Goal: Find specific page/section: Find specific page/section

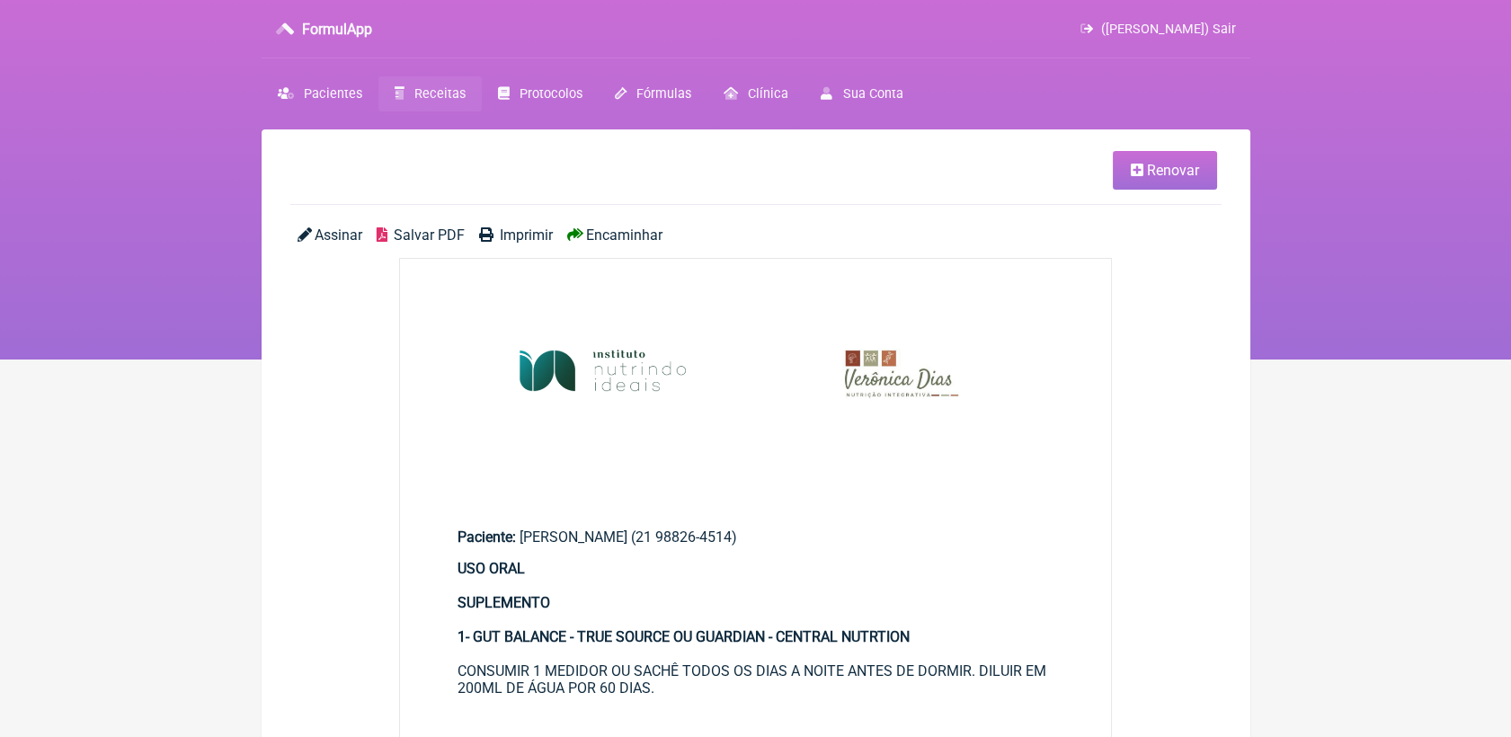
click at [431, 93] on span "Receitas" at bounding box center [439, 93] width 51 height 15
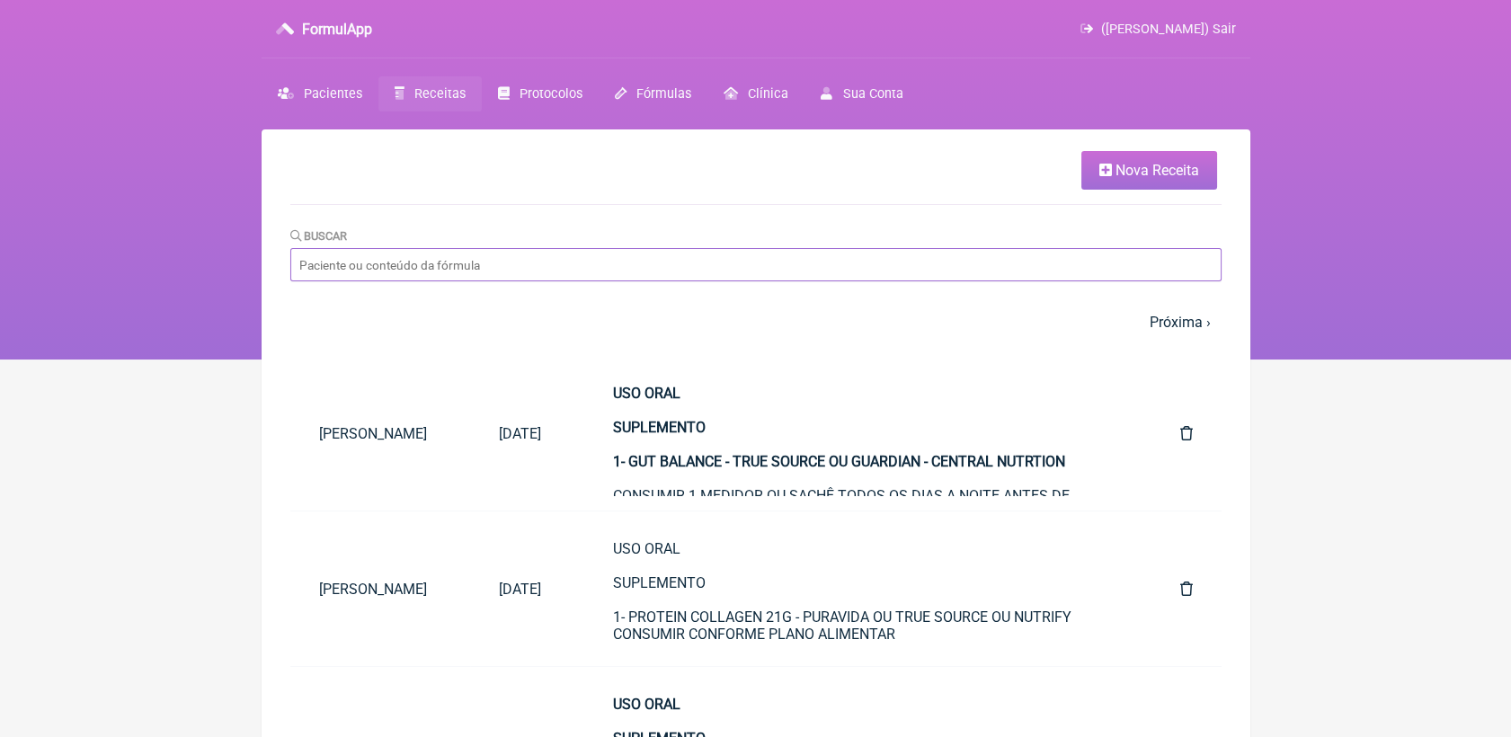
click at [604, 262] on input "Buscar" at bounding box center [755, 264] width 931 height 33
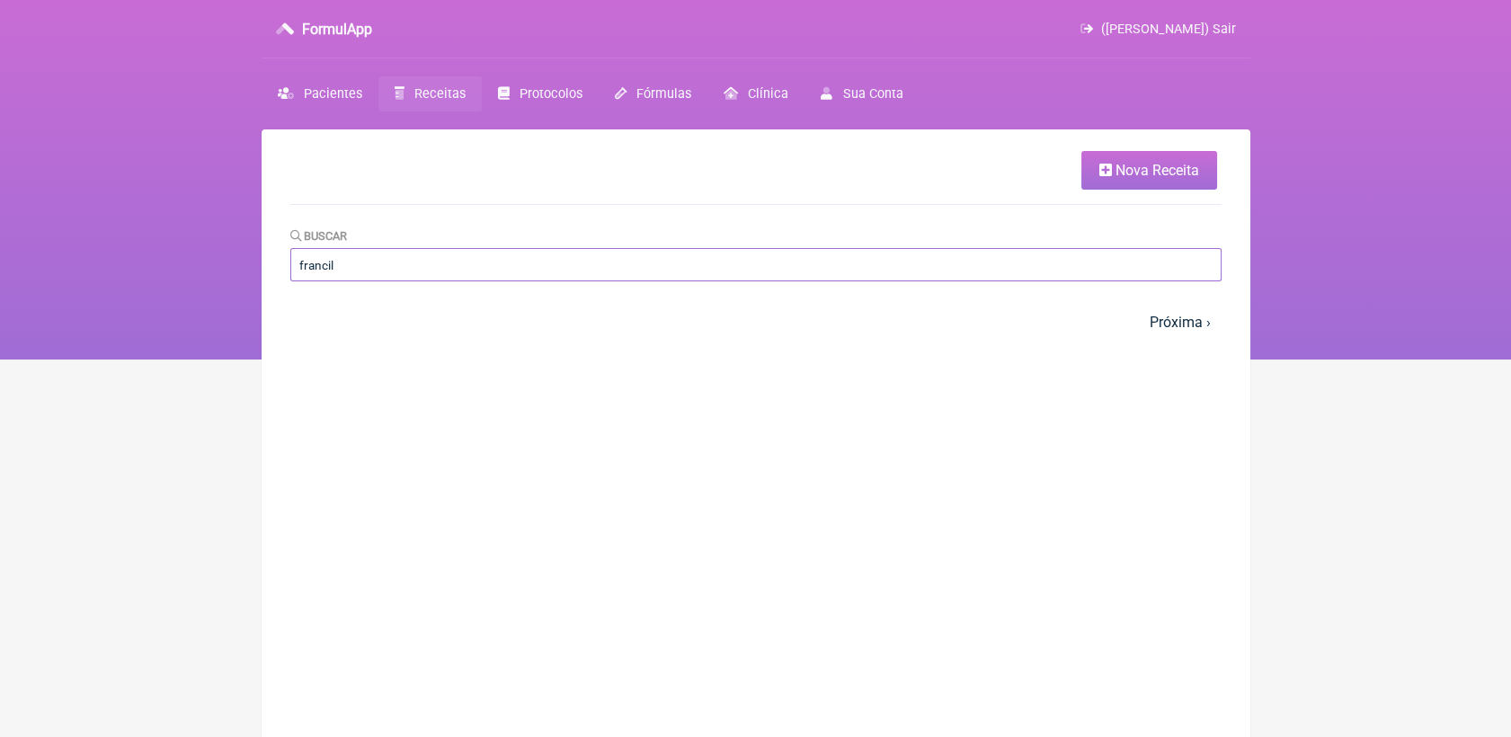
type input "francil"
click at [428, 86] on span "Receitas" at bounding box center [439, 93] width 51 height 15
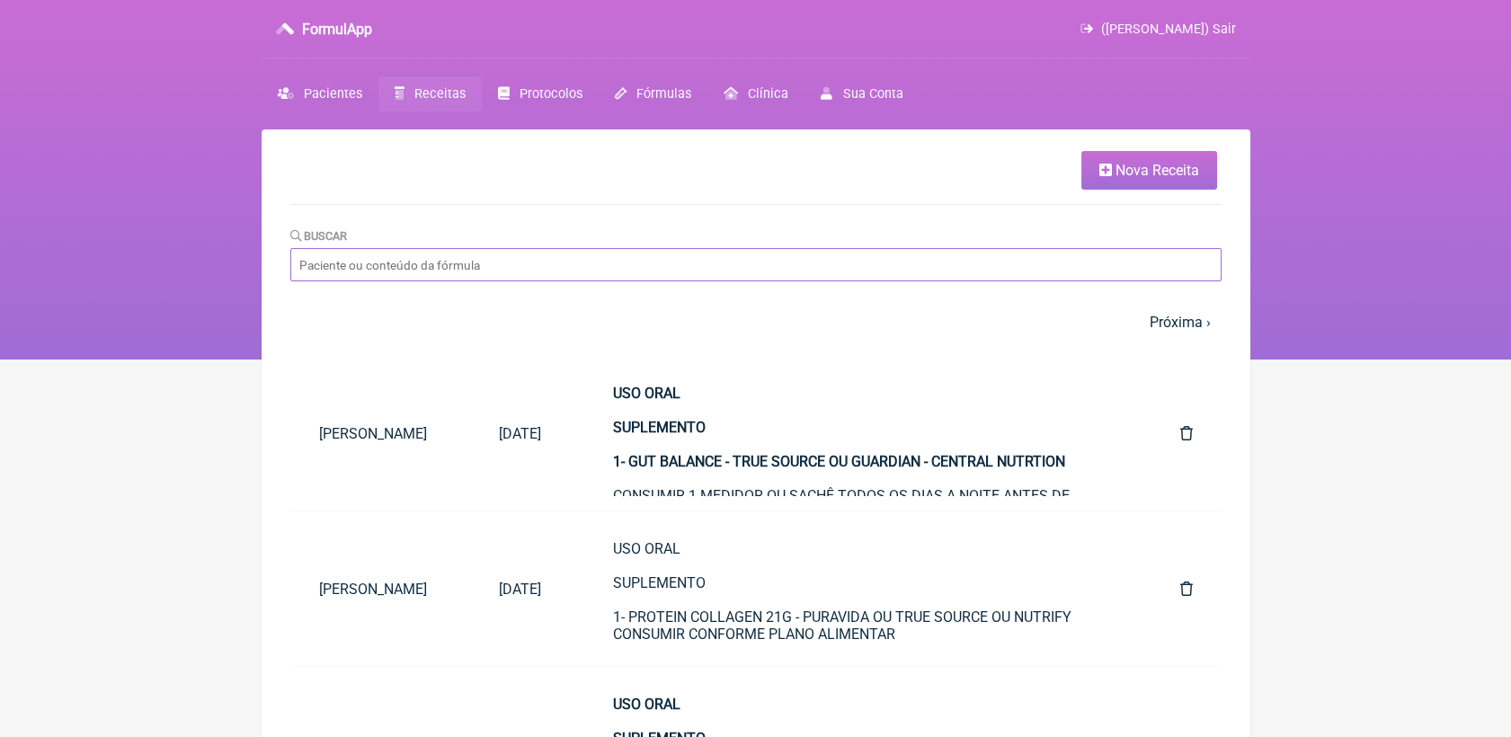
click at [467, 264] on input "Buscar" at bounding box center [755, 264] width 931 height 33
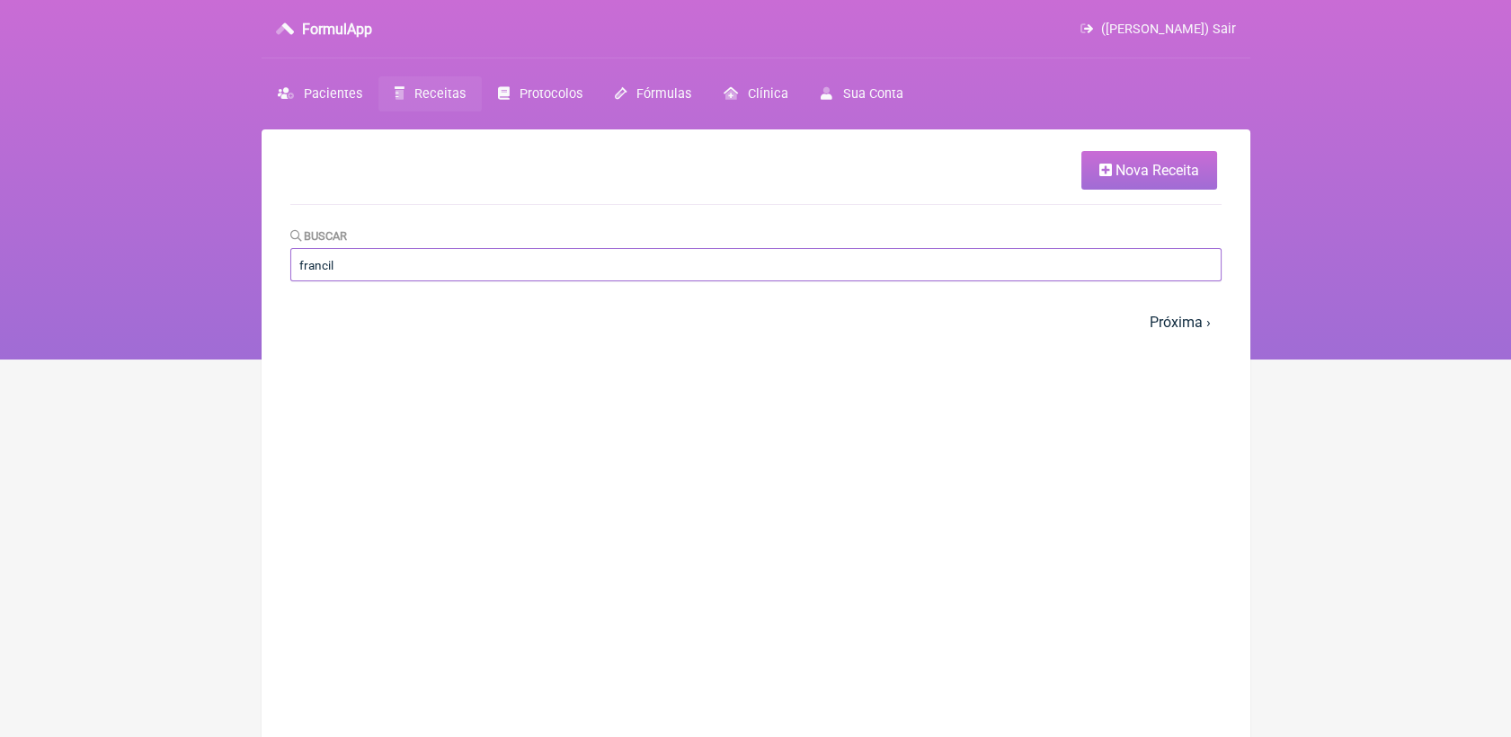
type input "francil"
click at [399, 83] on link "Receitas" at bounding box center [429, 93] width 103 height 35
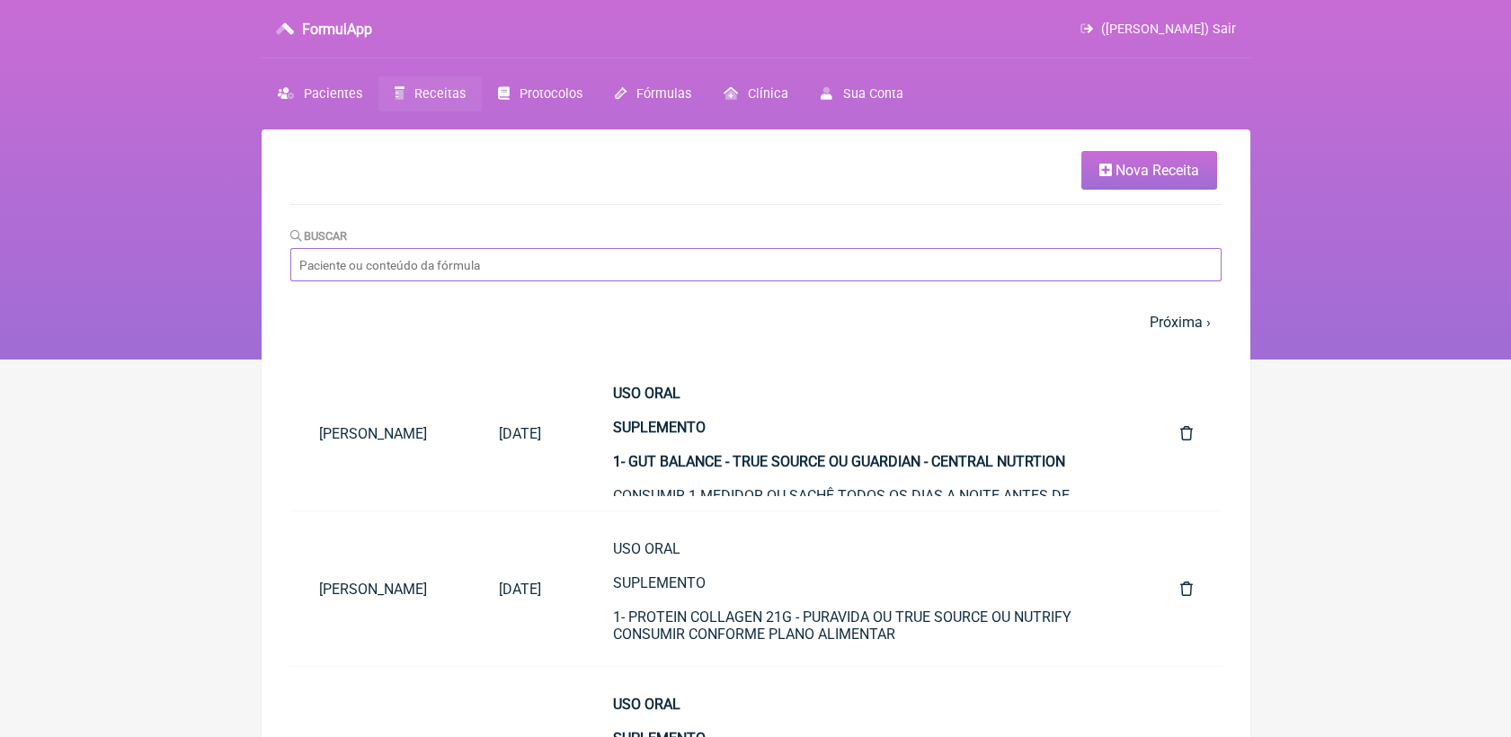
click at [513, 272] on input "Buscar" at bounding box center [755, 264] width 931 height 33
paste input "Francileide [PERSON_NAME]"
type input "Francileide [PERSON_NAME]"
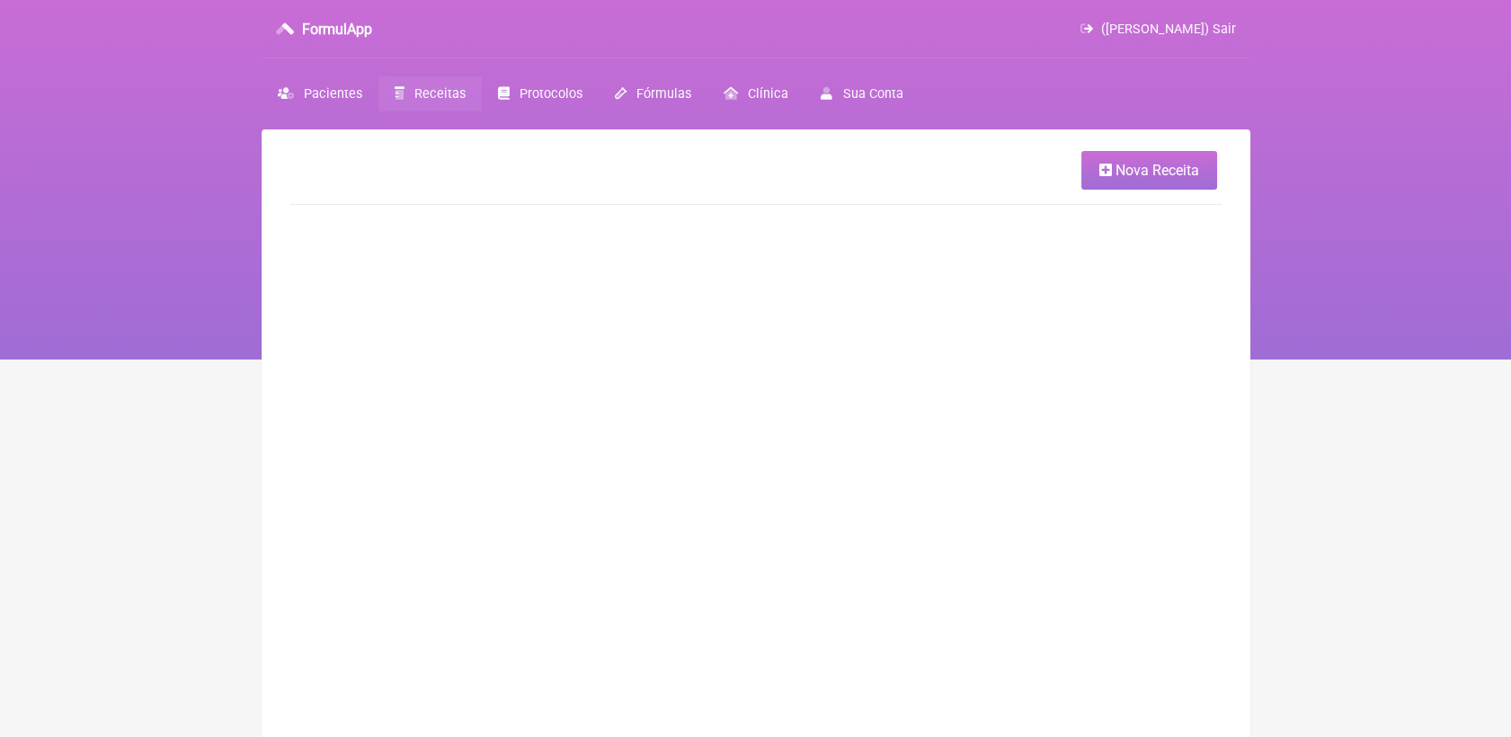
click at [410, 92] on link "Receitas" at bounding box center [429, 93] width 103 height 35
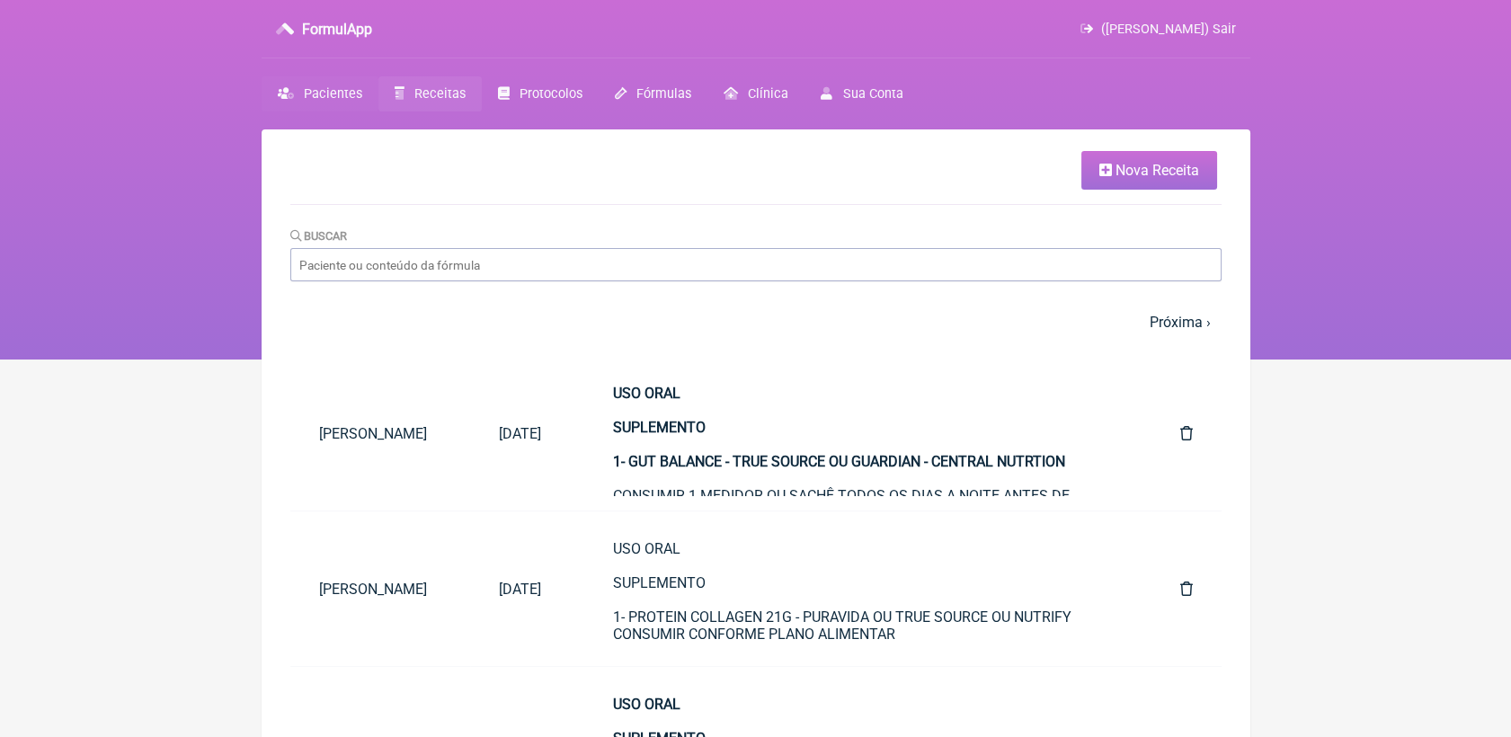
click at [324, 87] on span "Pacientes" at bounding box center [333, 93] width 58 height 15
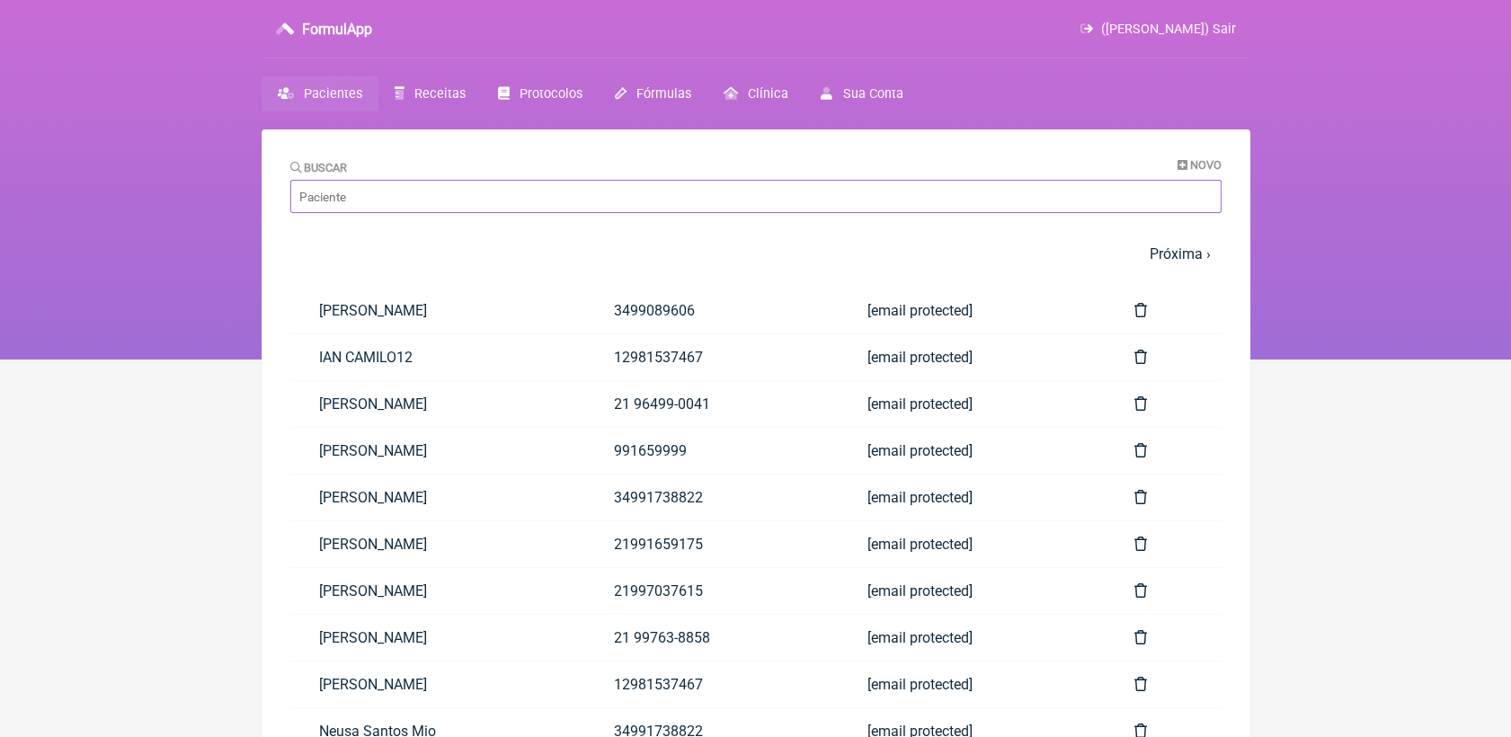
click at [475, 209] on input "Buscar" at bounding box center [755, 196] width 931 height 33
paste input "Francileide [PERSON_NAME]"
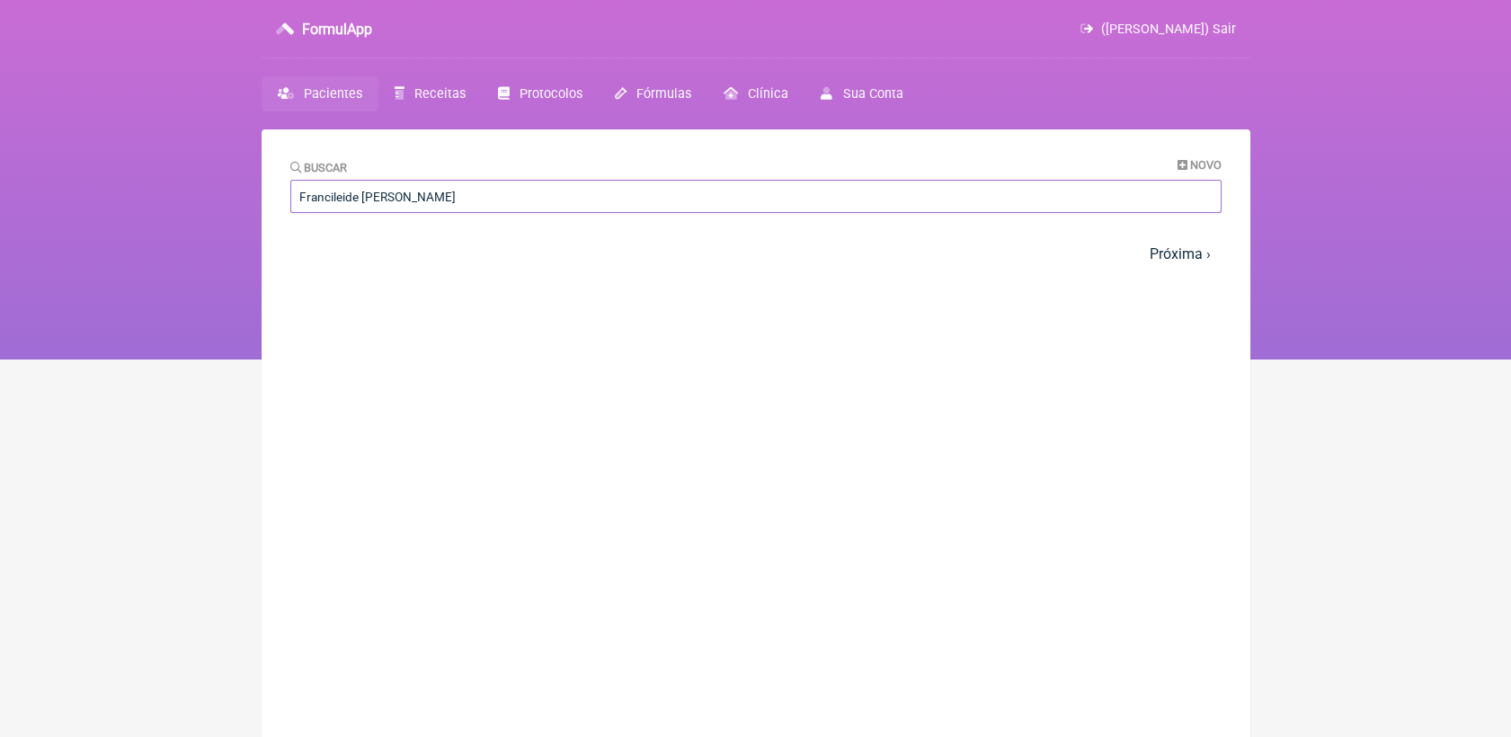
type input "Francileide [PERSON_NAME]"
